Goal: Navigation & Orientation: Find specific page/section

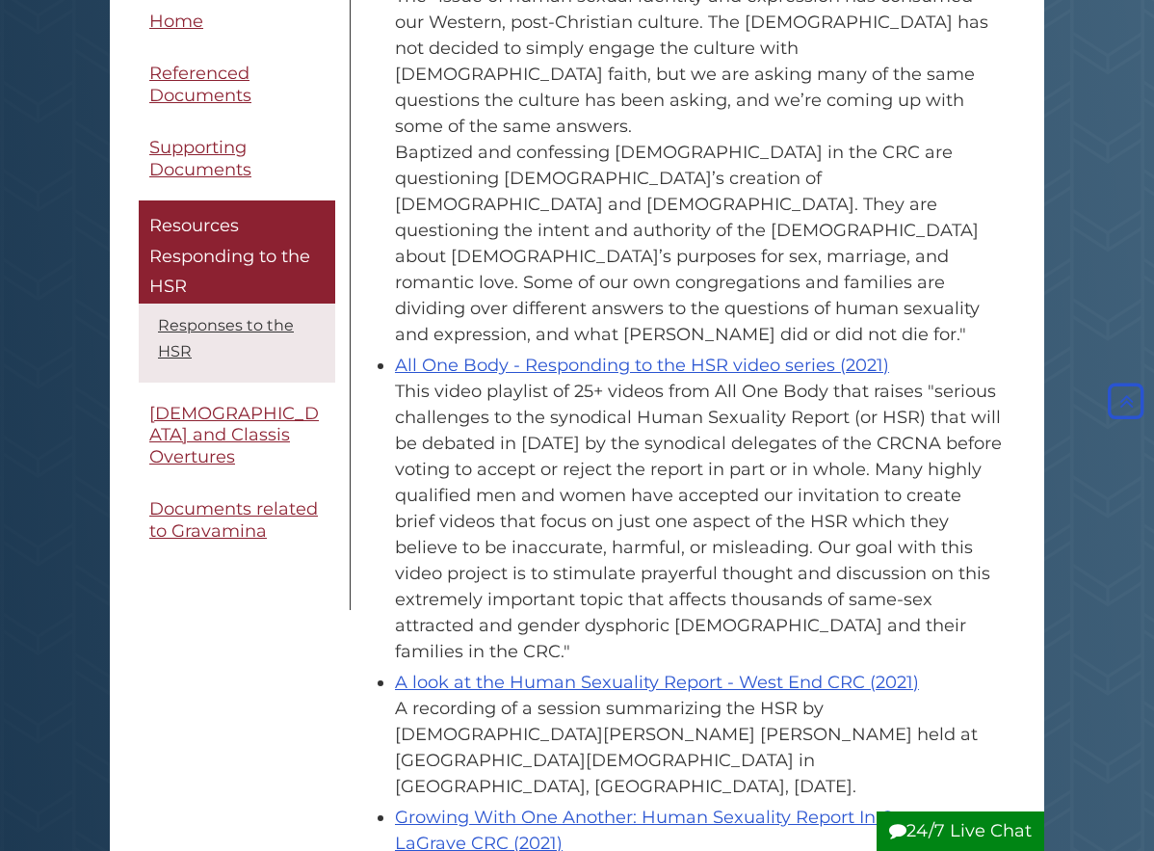
scroll to position [1573, 0]
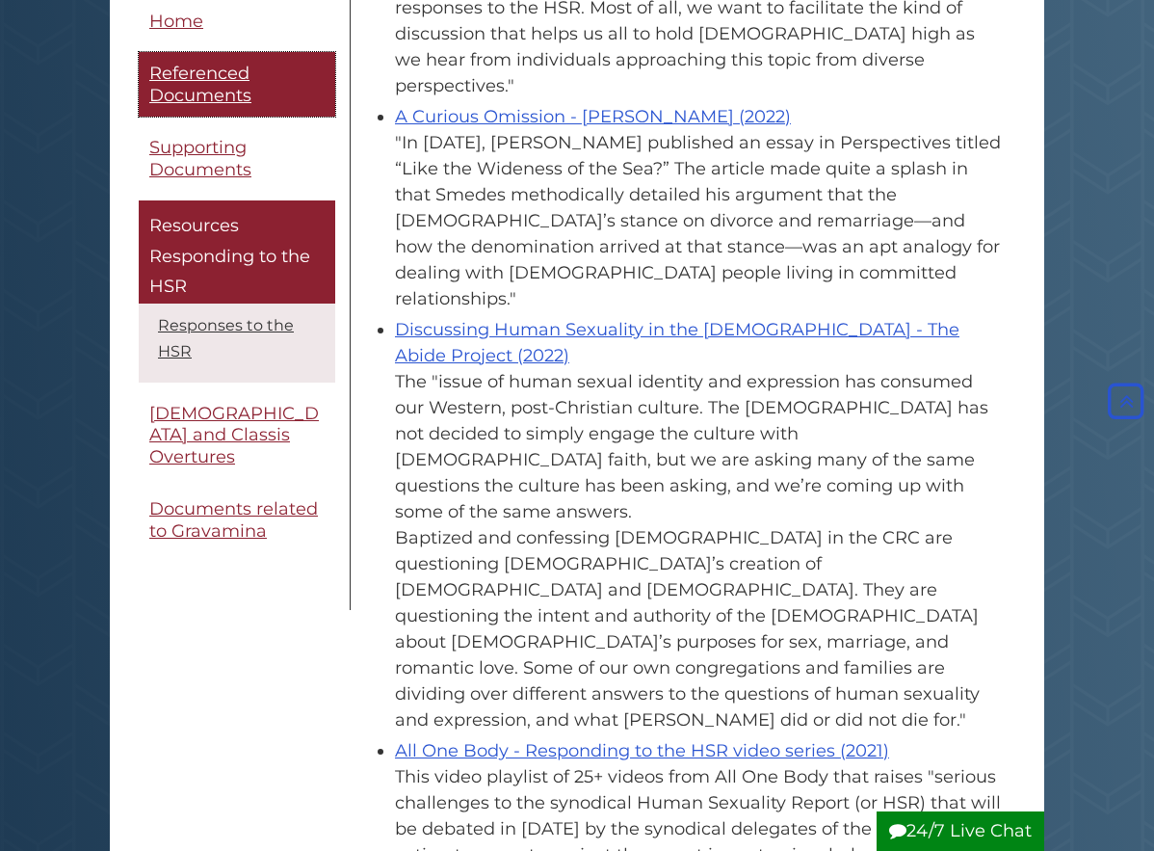
click at [149, 74] on span "Referenced Documents" at bounding box center [200, 85] width 102 height 43
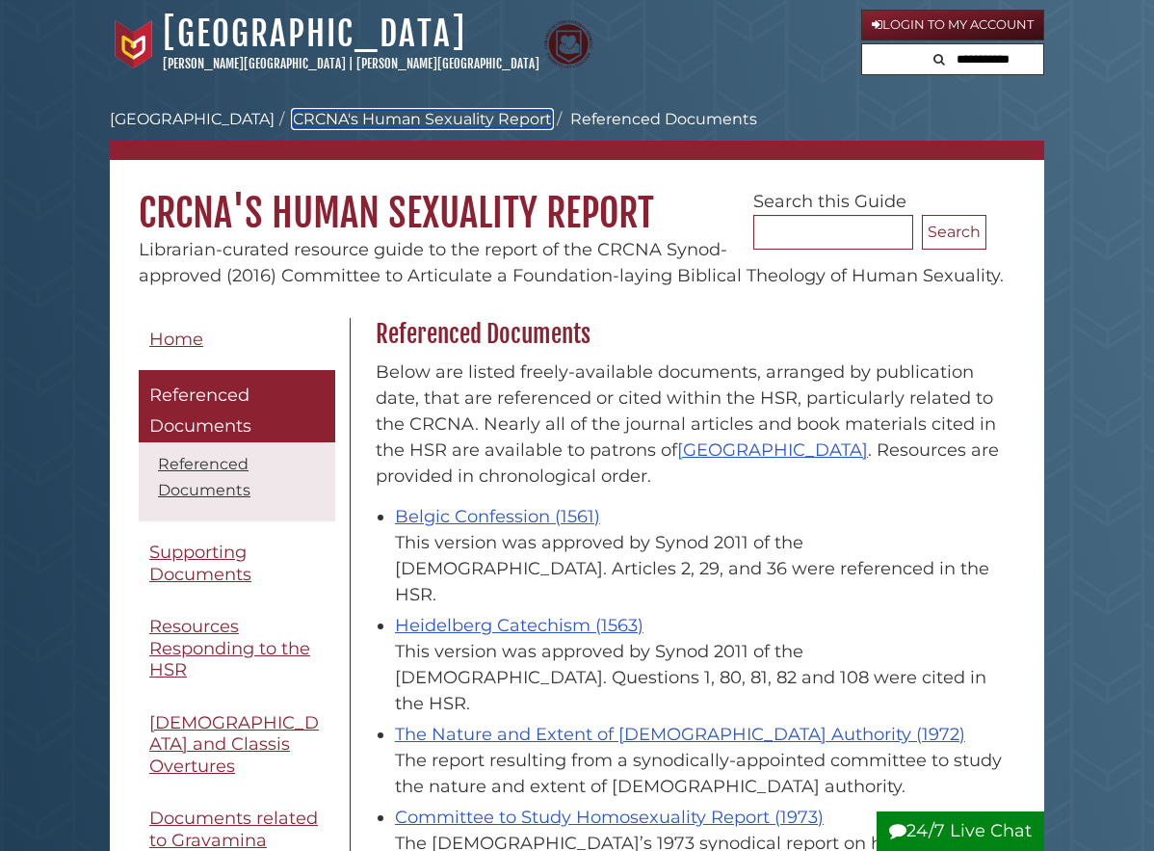
click at [293, 112] on link "CRCNA's Human Sexuality Report" at bounding box center [422, 119] width 259 height 18
